Goal: Task Accomplishment & Management: Use online tool/utility

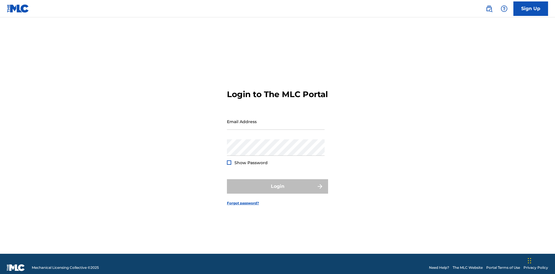
scroll to position [8, 0]
click at [276, 119] on input "Email Address" at bounding box center [276, 121] width 98 height 16
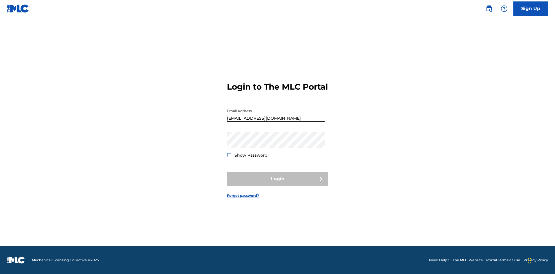
type input "[EMAIL_ADDRESS][DOMAIN_NAME]"
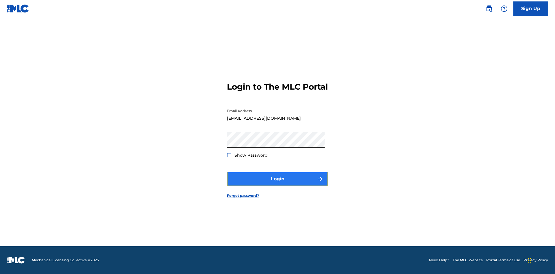
click at [277, 184] on button "Login" at bounding box center [277, 179] width 101 height 14
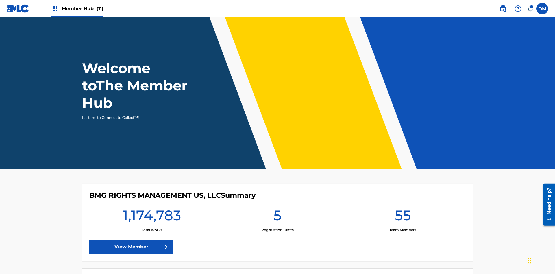
click at [82, 8] on span "Member Hub (11)" at bounding box center [83, 8] width 42 height 7
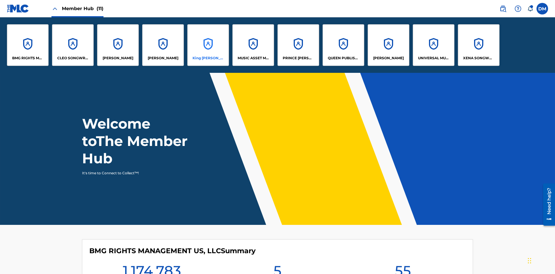
click at [208, 58] on p "King [PERSON_NAME]" at bounding box center [207, 57] width 31 height 5
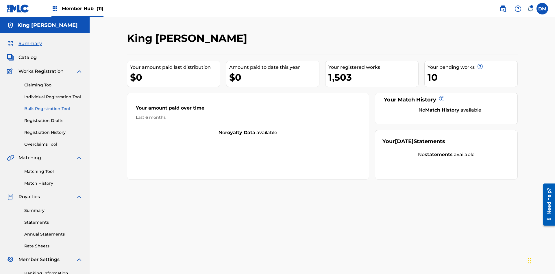
click at [53, 106] on link "Bulk Registration Tool" at bounding box center [53, 109] width 58 height 6
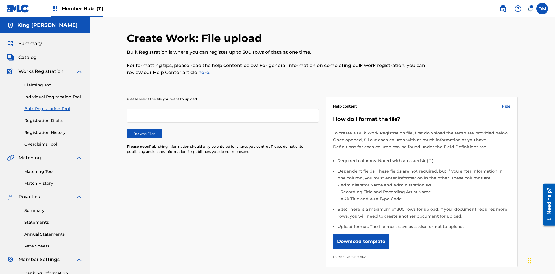
scroll to position [0, 127]
